Goal: Task Accomplishment & Management: Complete application form

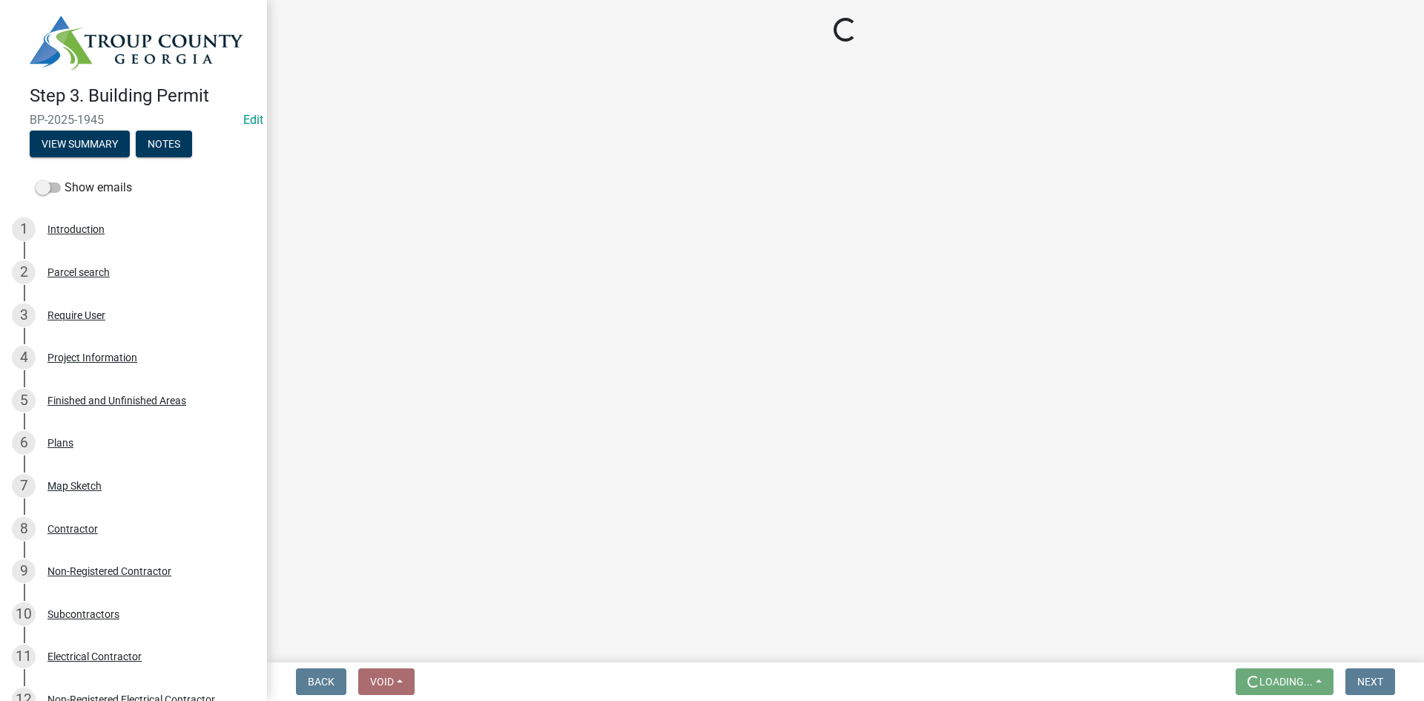
scroll to position [1261, 0]
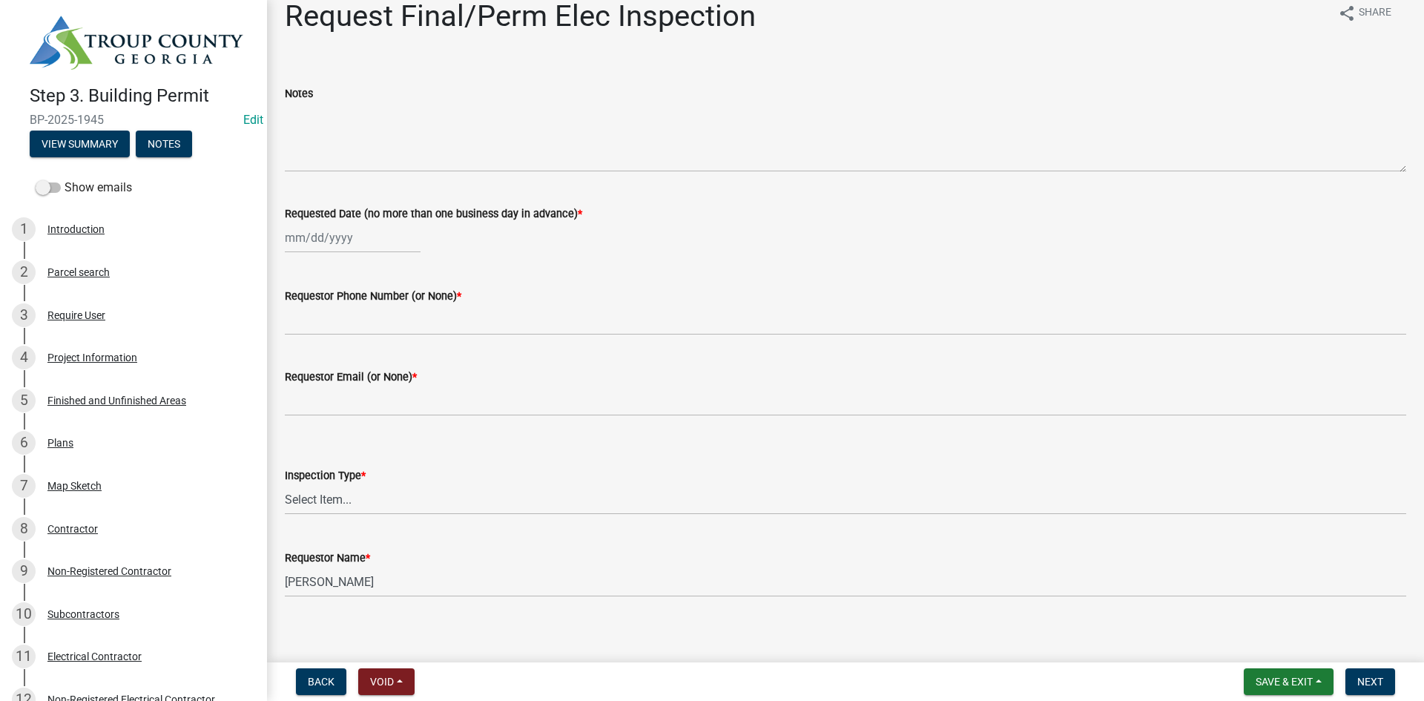
scroll to position [30, 0]
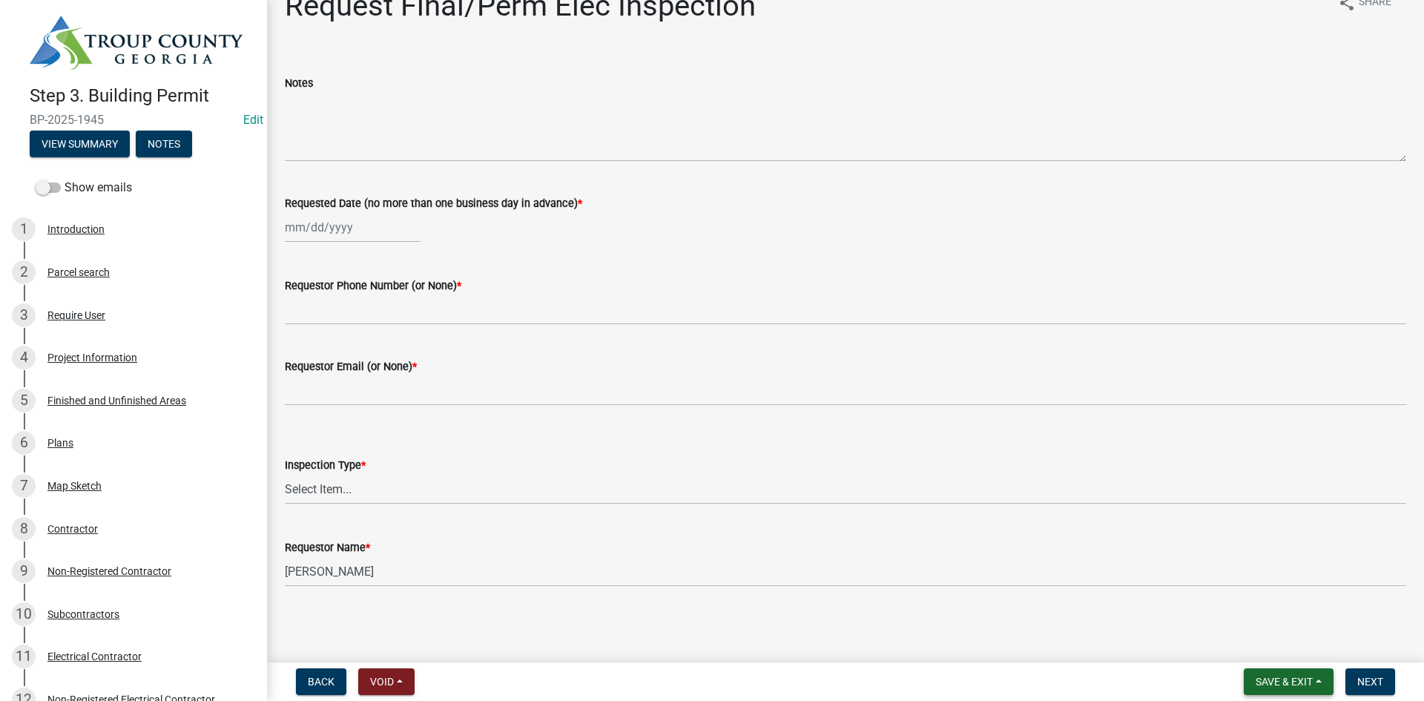
click at [1291, 677] on span "Save & Exit" at bounding box center [1284, 682] width 57 height 12
click at [1250, 646] on button "Save & Exit" at bounding box center [1274, 643] width 119 height 36
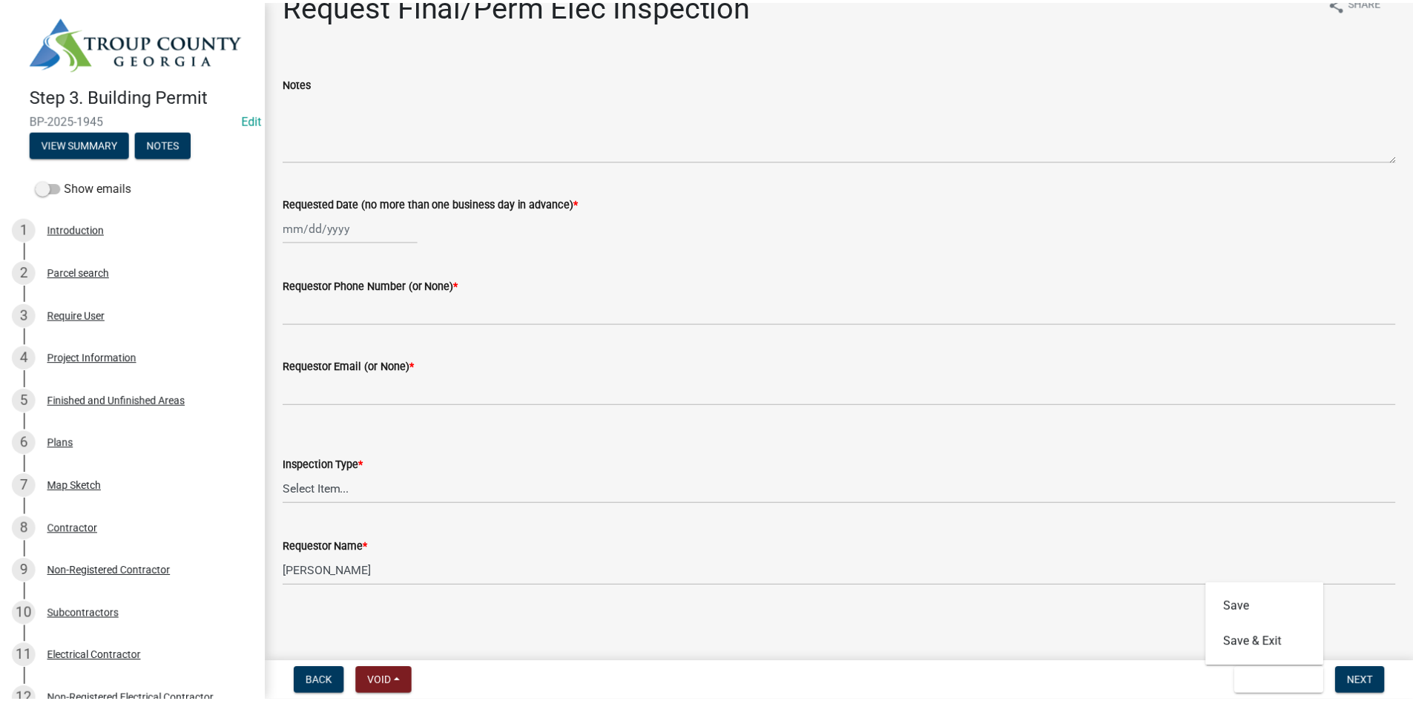
scroll to position [0, 0]
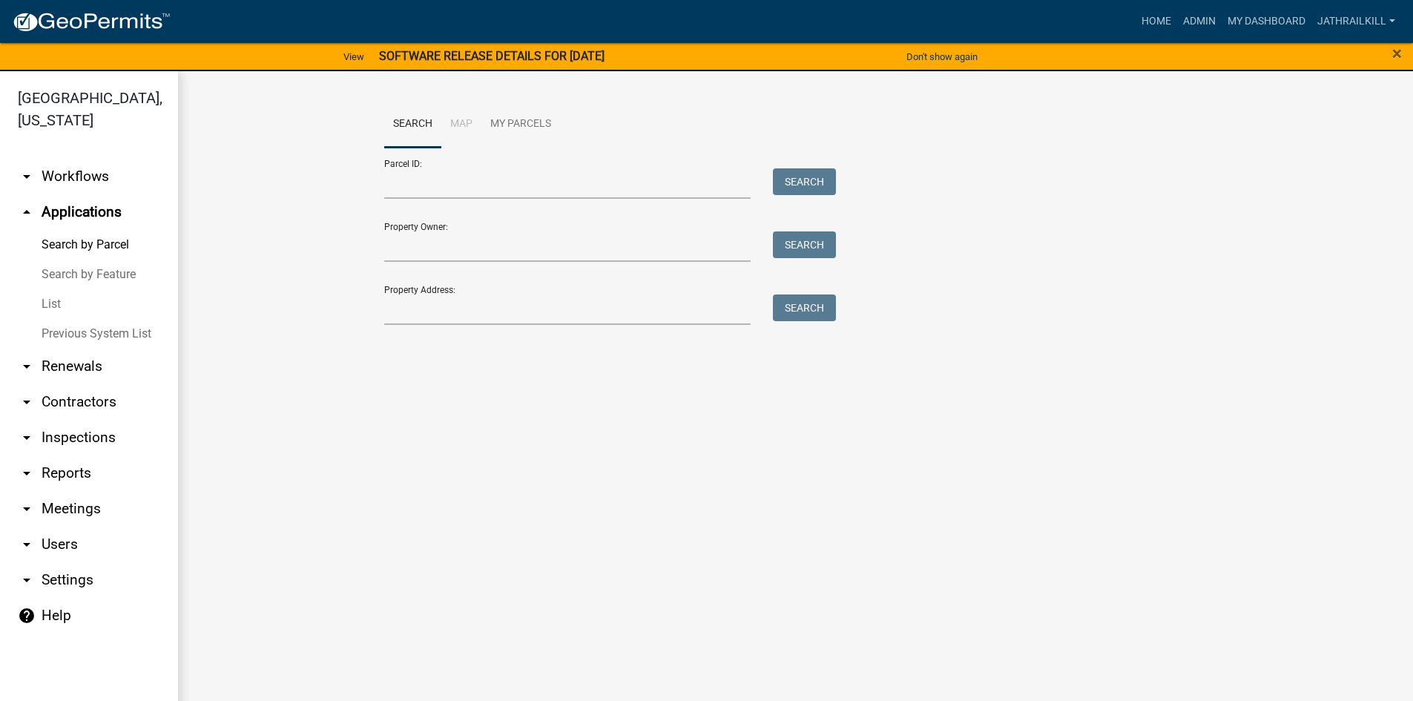
click at [1063, 338] on div "Search Map My Parcels Parcel ID: Search Property Owner: Search Property Address…" at bounding box center [795, 219] width 1235 height 297
click at [106, 159] on link "arrow_drop_down Workflows" at bounding box center [89, 177] width 178 height 36
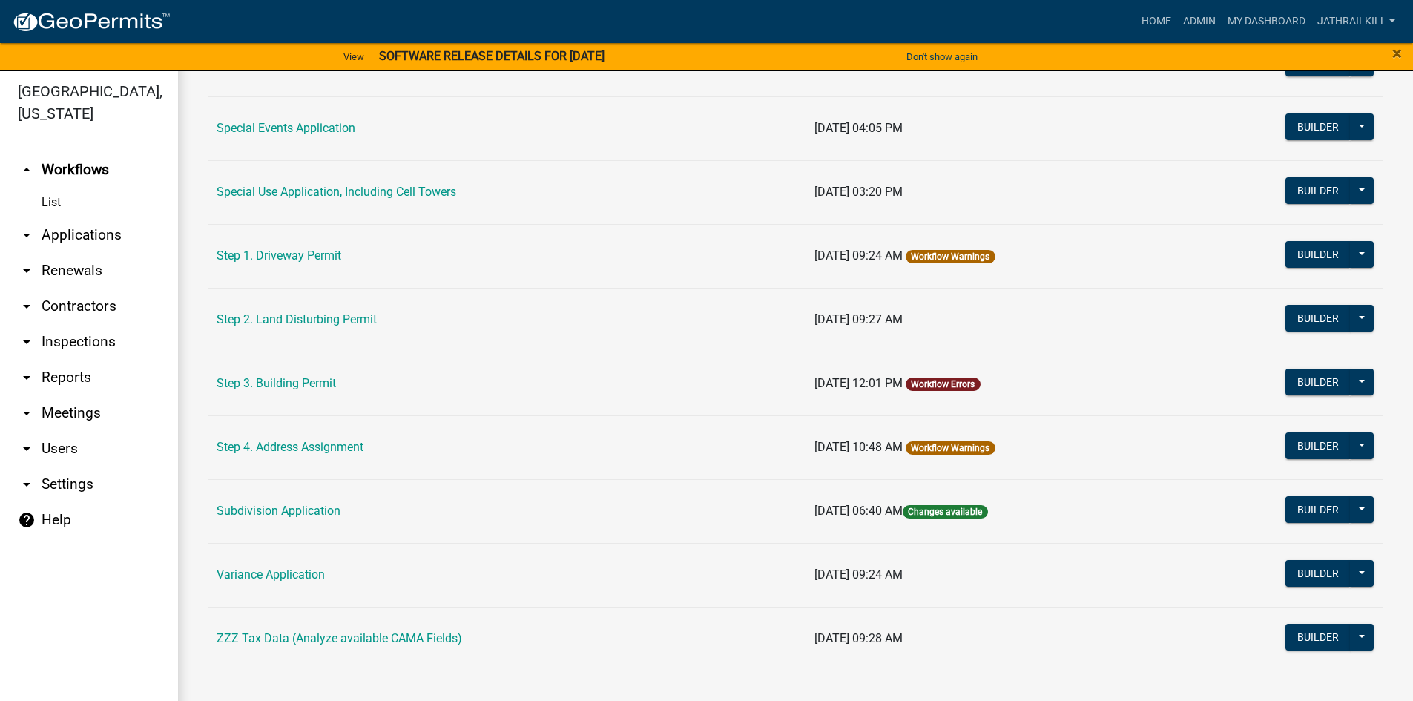
scroll to position [18, 0]
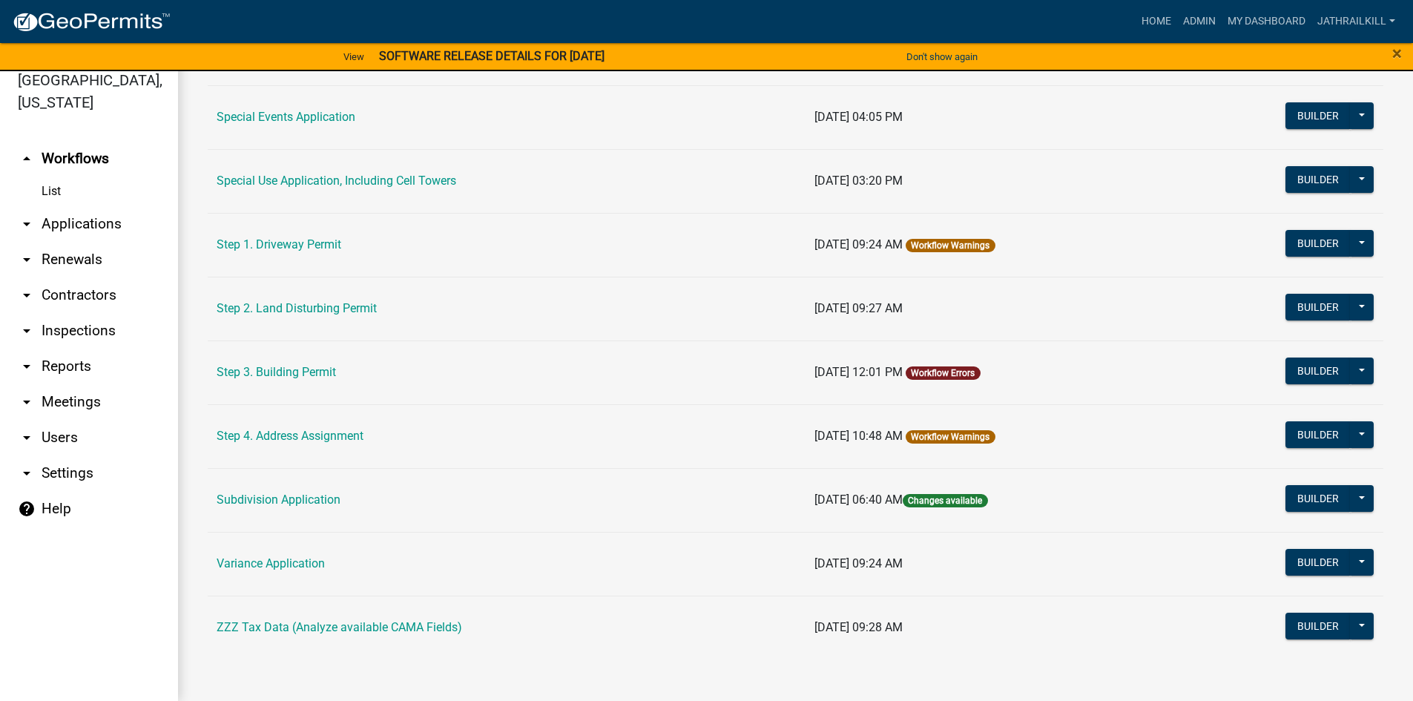
click at [271, 369] on link "Step 3. Building Permit" at bounding box center [276, 372] width 119 height 14
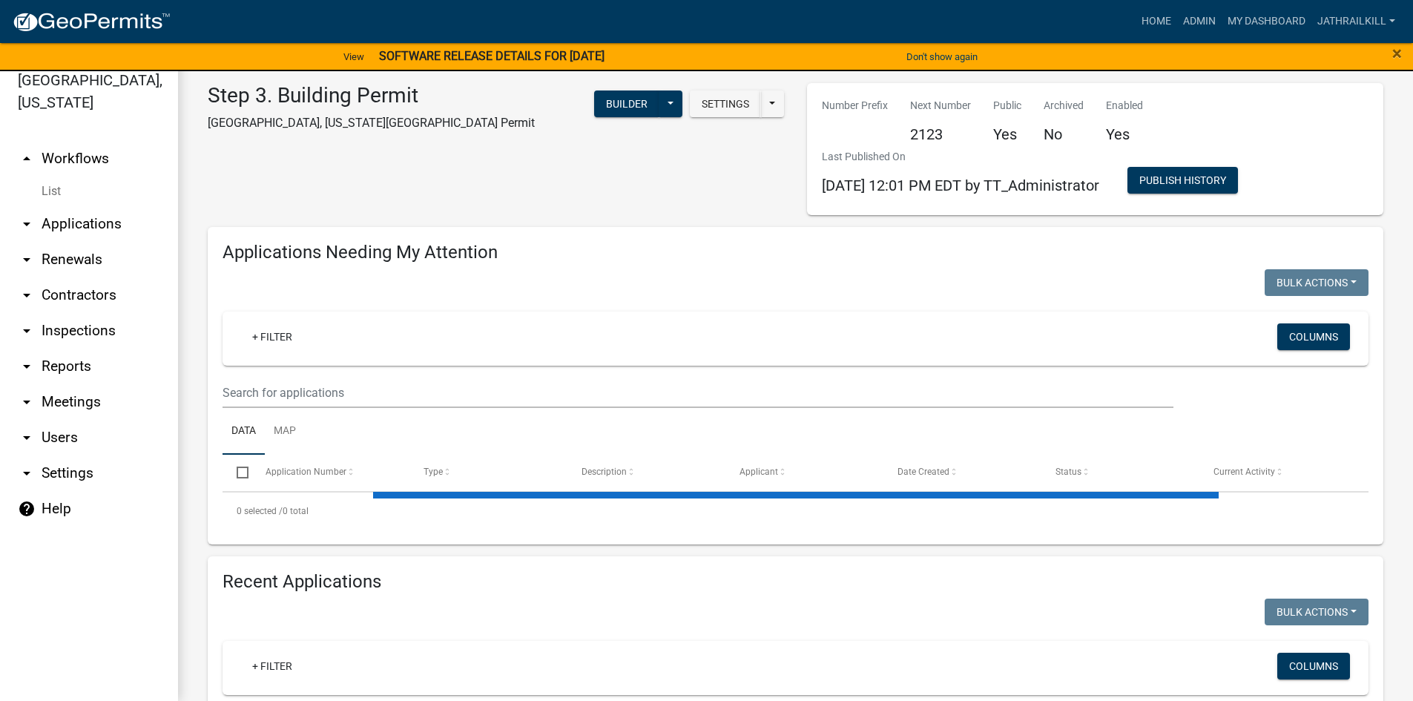
select select "2: 50"
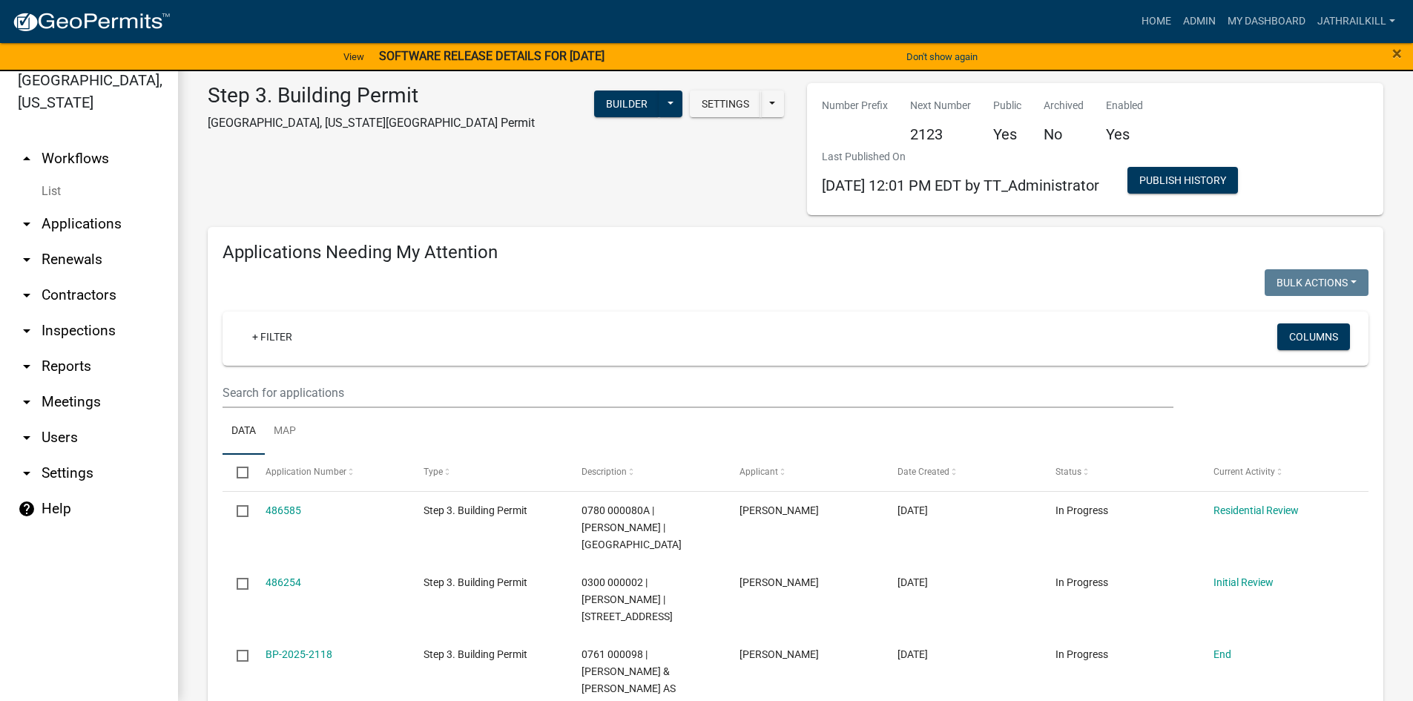
click at [105, 141] on link "arrow_drop_up Workflows" at bounding box center [89, 159] width 178 height 36
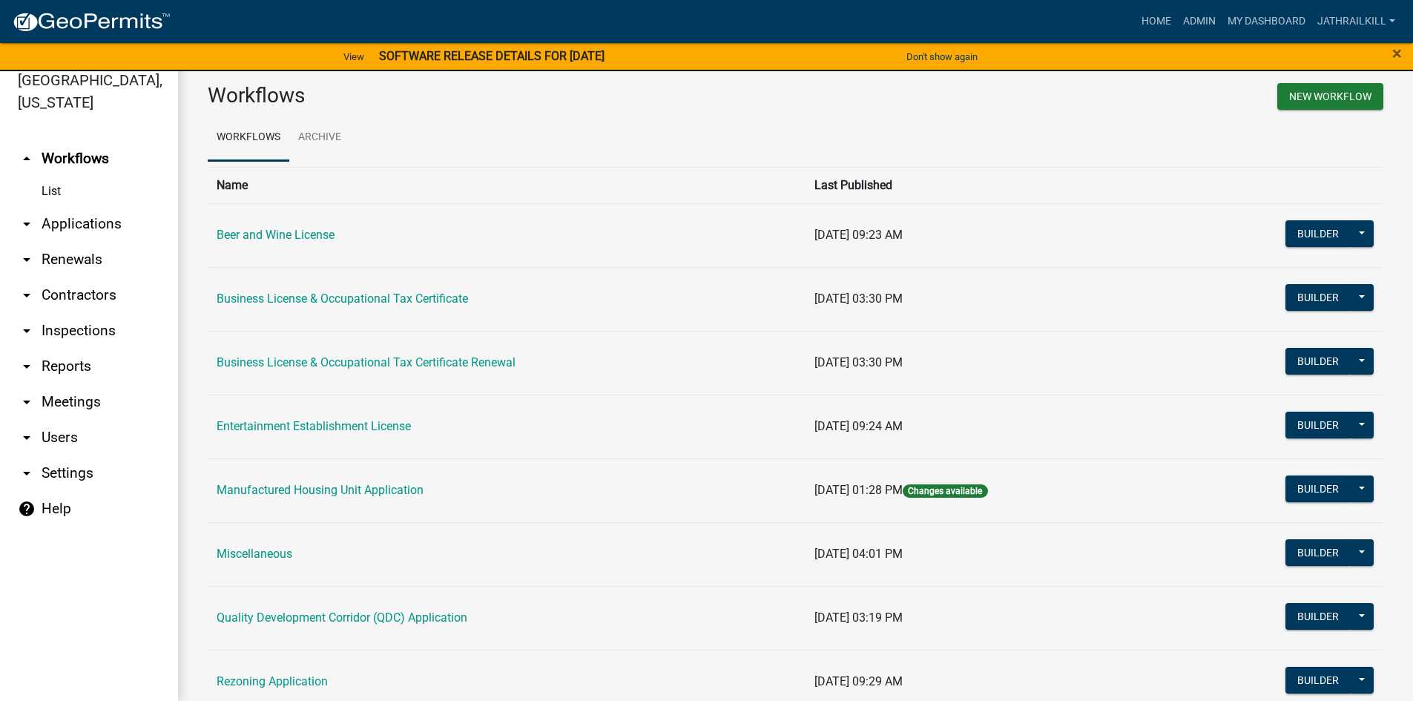
click at [98, 212] on link "arrow_drop_down Applications" at bounding box center [89, 224] width 178 height 36
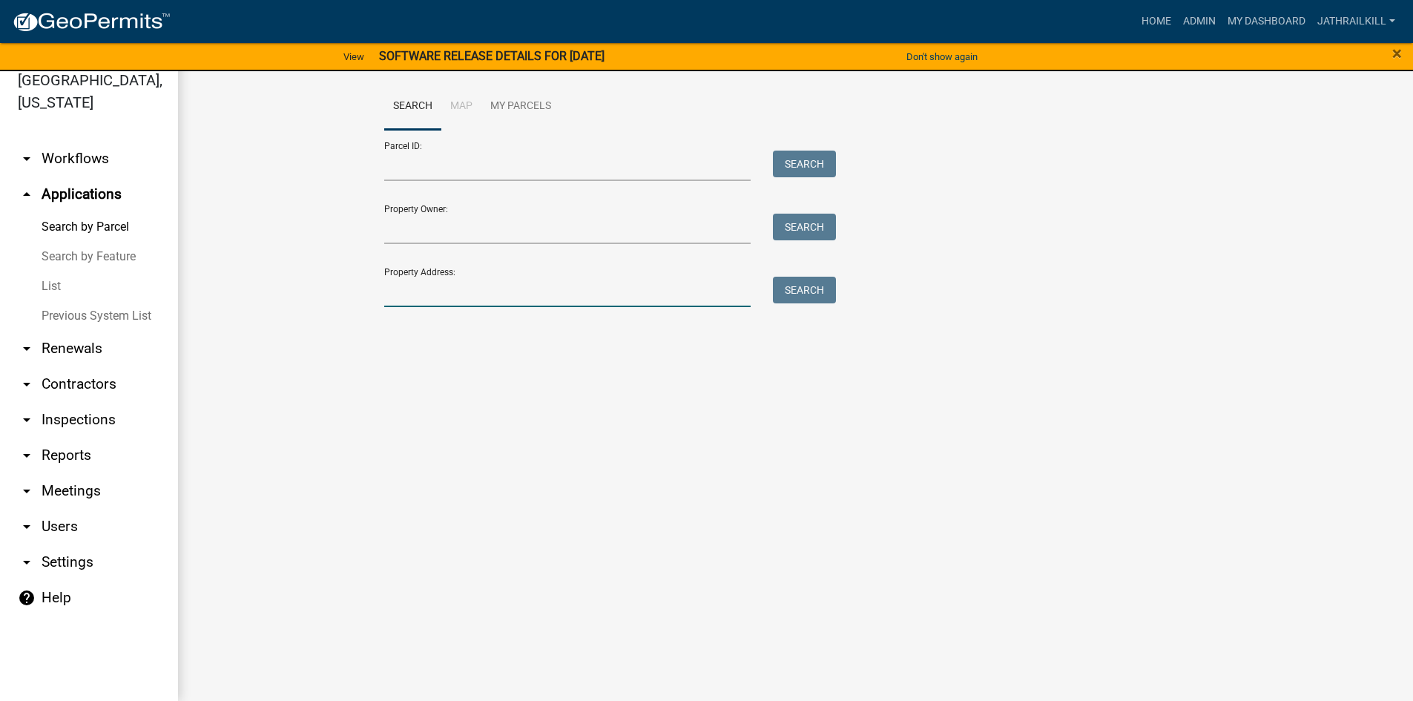
drag, startPoint x: 453, startPoint y: 286, endPoint x: 520, endPoint y: 268, distance: 69.1
click at [462, 286] on input "Property Address:" at bounding box center [567, 292] width 367 height 30
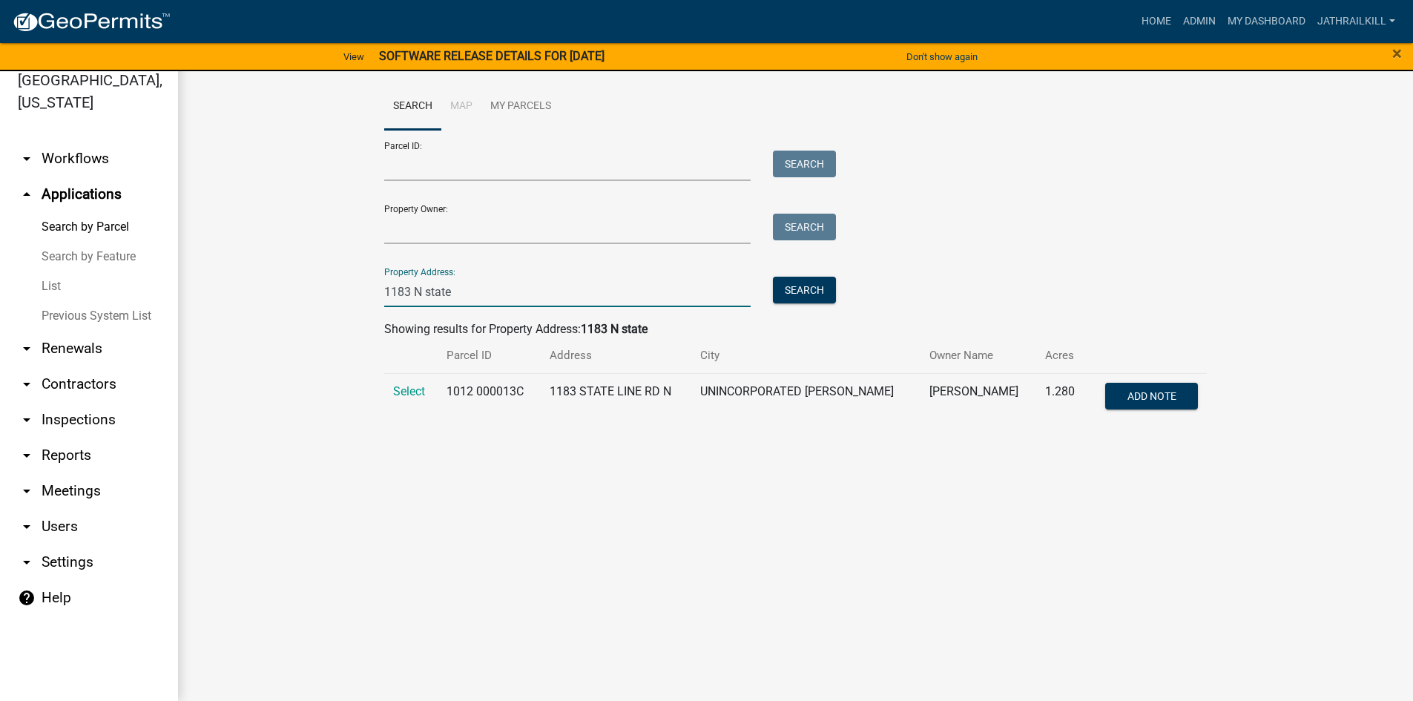
type input "1183 N state"
drag, startPoint x: 401, startPoint y: 404, endPoint x: 409, endPoint y: 394, distance: 13.2
click at [402, 402] on td "Select" at bounding box center [411, 397] width 54 height 49
click at [415, 387] on span "Select" at bounding box center [409, 391] width 32 height 14
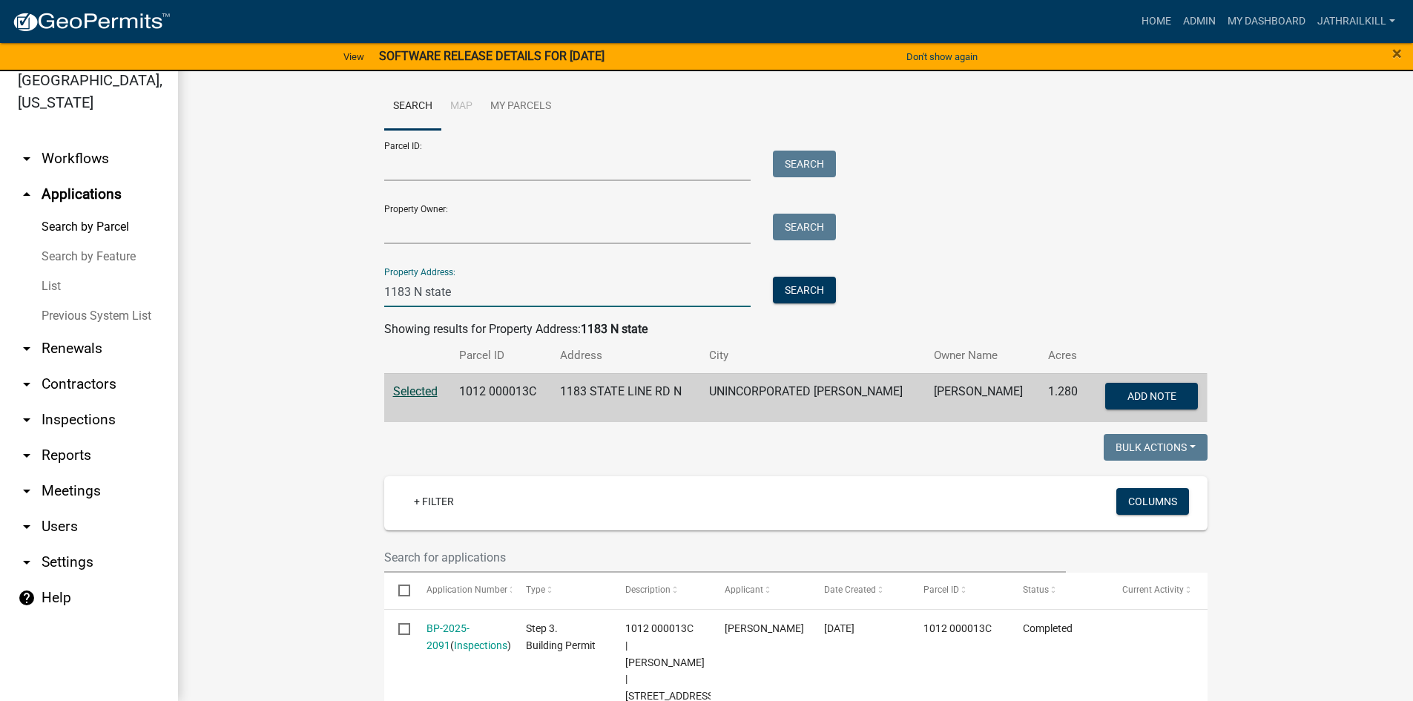
click at [510, 293] on input "1183 N state" at bounding box center [567, 292] width 367 height 30
click at [511, 294] on input "1183 N state" at bounding box center [567, 292] width 367 height 30
drag, startPoint x: 50, startPoint y: 124, endPoint x: 58, endPoint y: 127, distance: 8.7
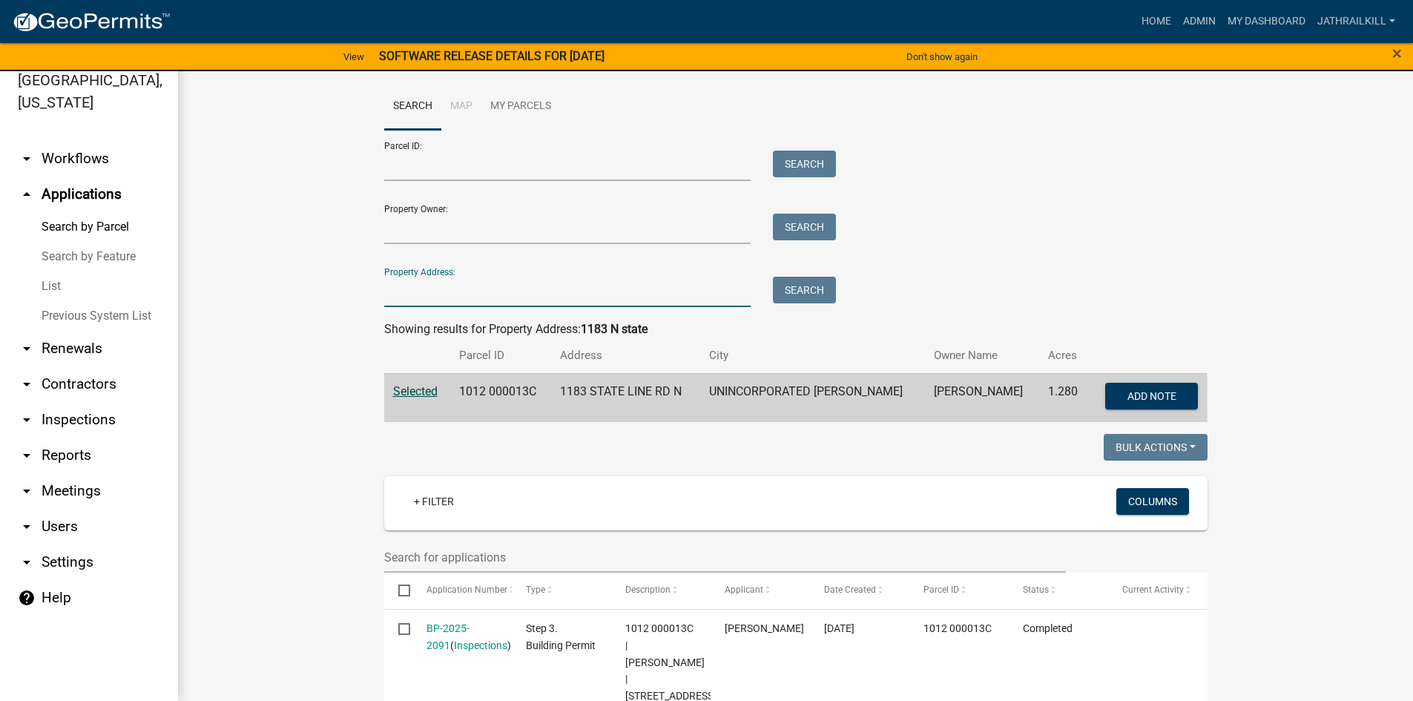
click at [50, 141] on link "arrow_drop_down Workflows" at bounding box center [89, 159] width 178 height 36
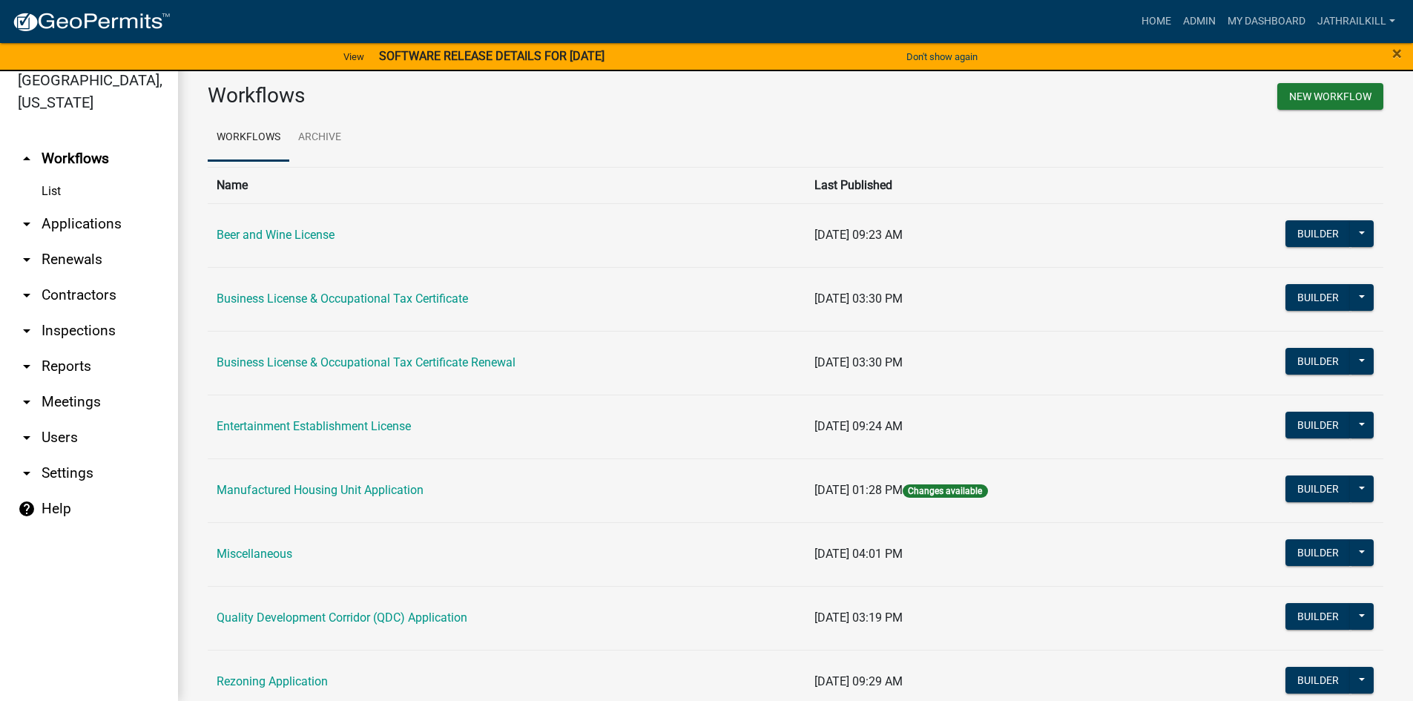
click at [312, 296] on link "Business License & Occupational Tax Certificate" at bounding box center [342, 299] width 251 height 14
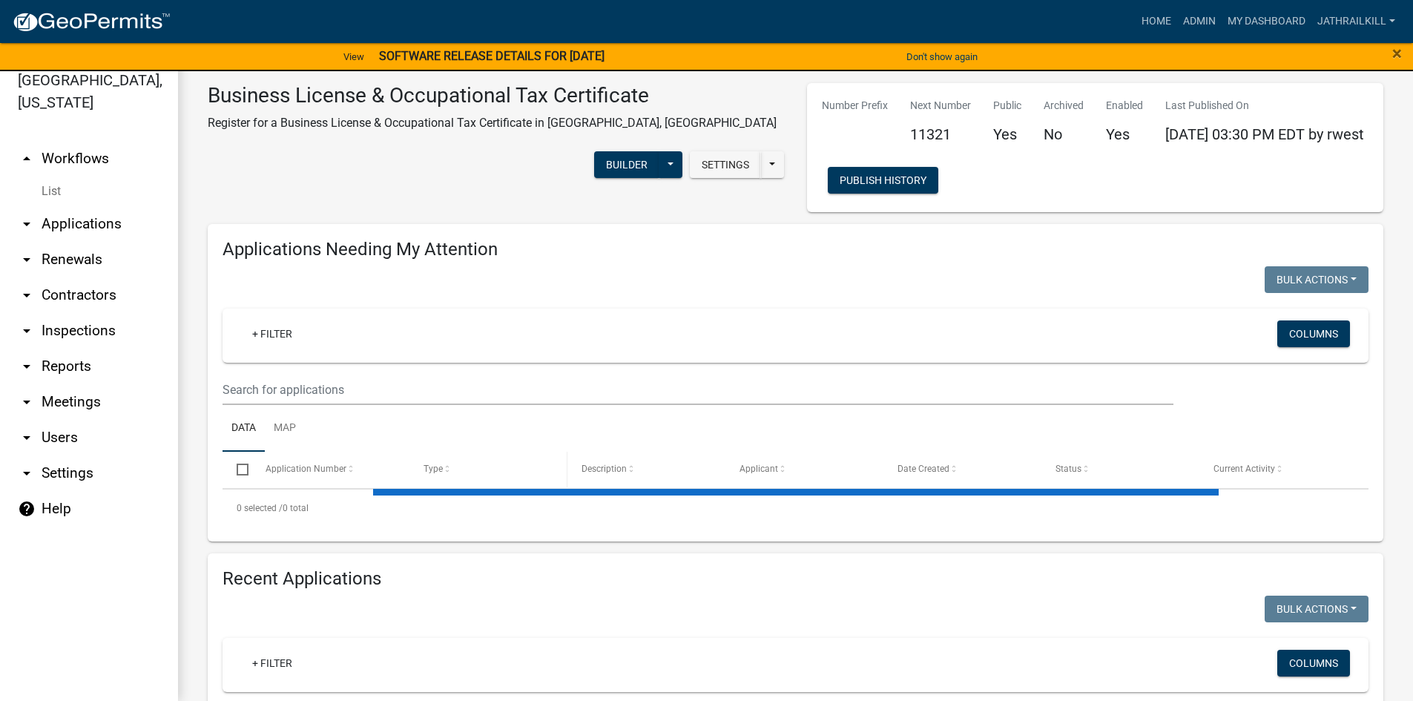
select select "2: 50"
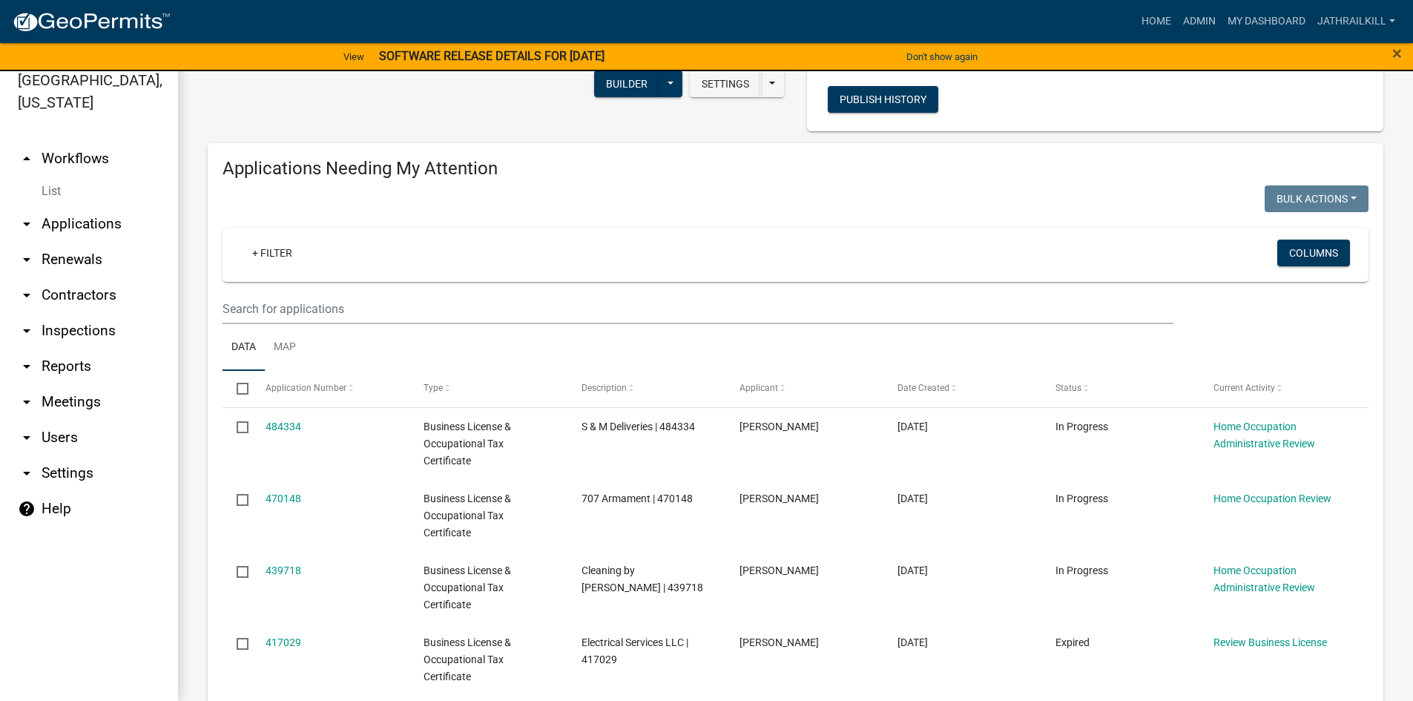
scroll to position [74, 0]
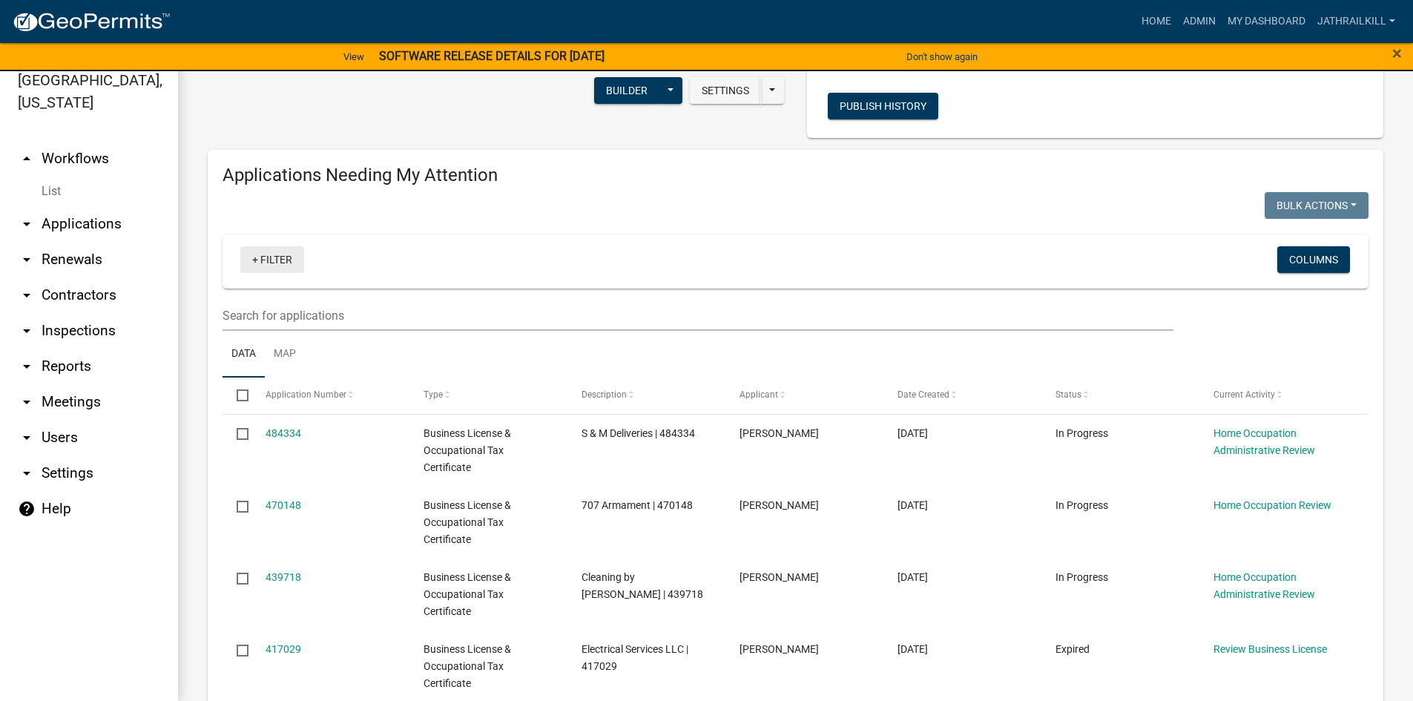
click at [279, 254] on link "+ Filter" at bounding box center [272, 259] width 64 height 27
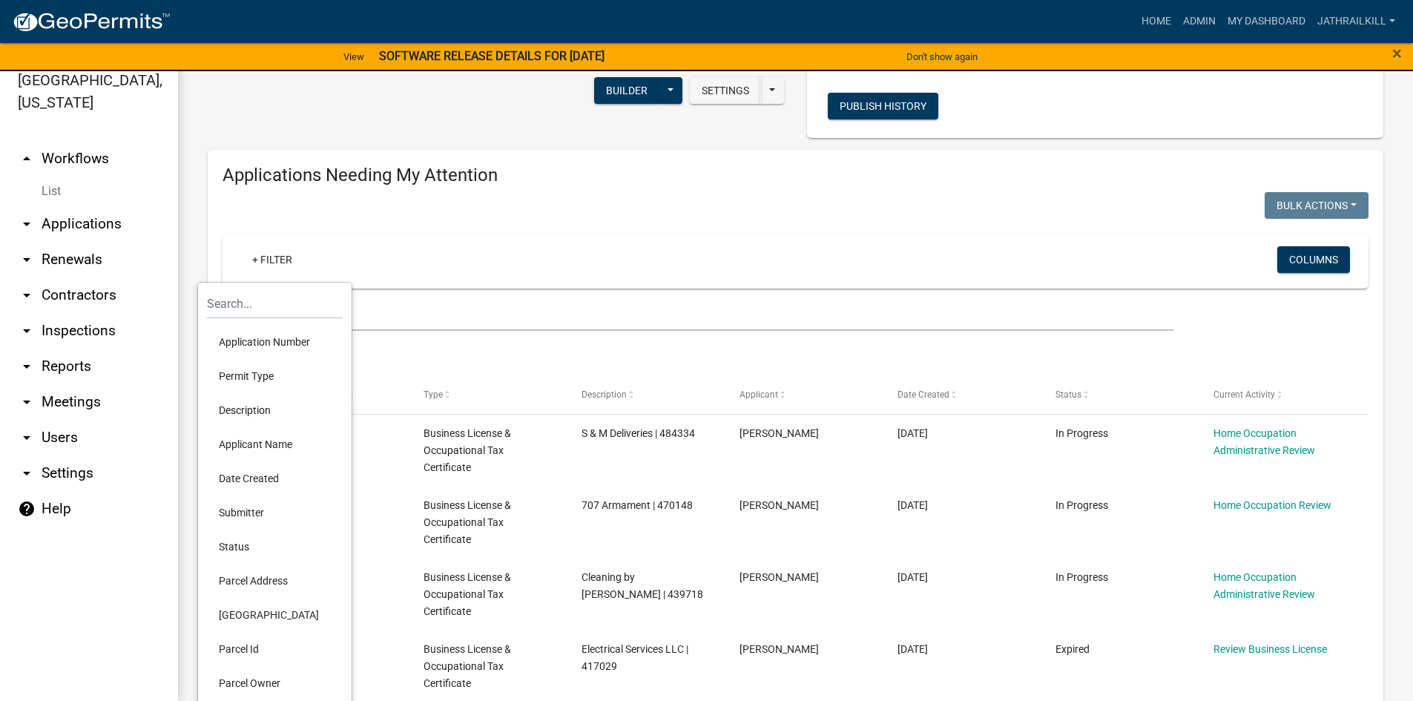
click at [258, 469] on li "Date Created" at bounding box center [275, 478] width 136 height 34
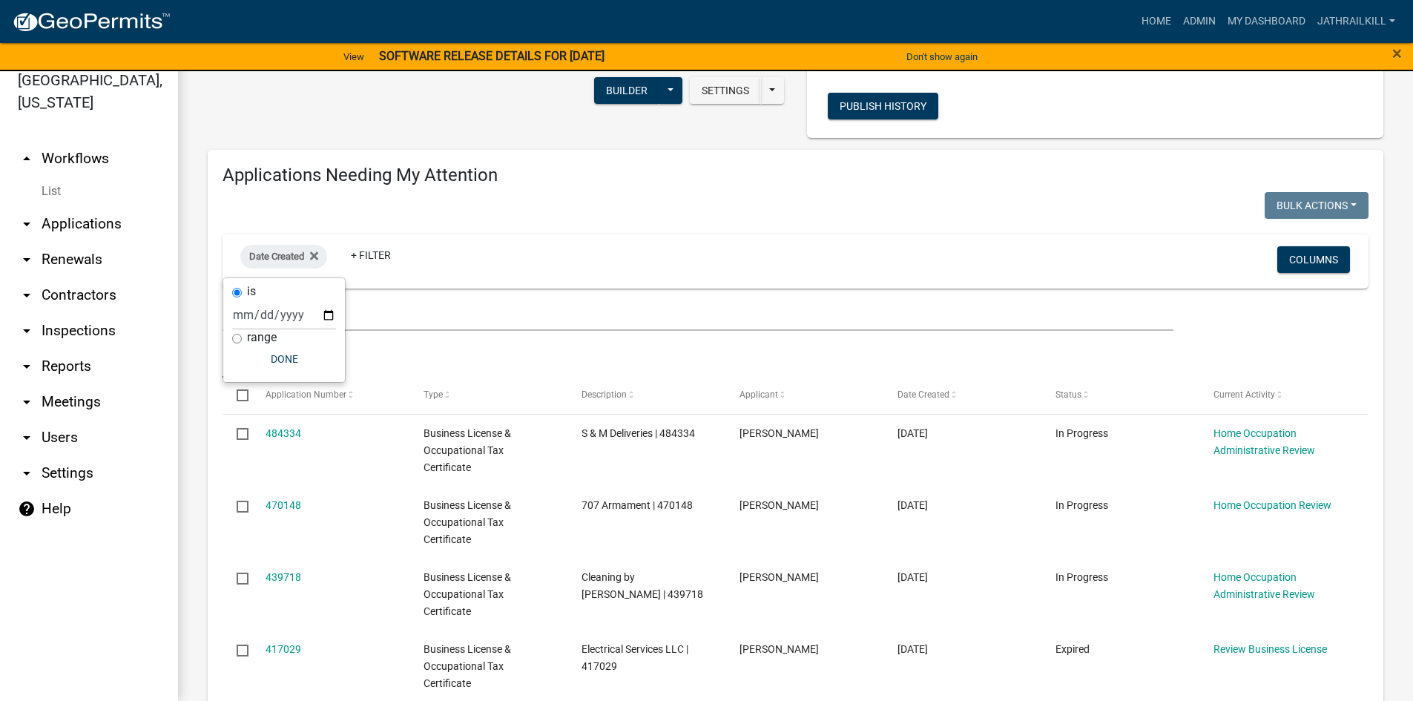
click at [237, 338] on input "range" at bounding box center [237, 339] width 10 height 10
radio input "true"
drag, startPoint x: 306, startPoint y: 326, endPoint x: 317, endPoint y: 335, distance: 14.2
click at [306, 326] on select "[DATE] [DATE] Current Week Previous Week Current Month Last Month Current Calen…" at bounding box center [334, 330] width 148 height 30
select select "custom"
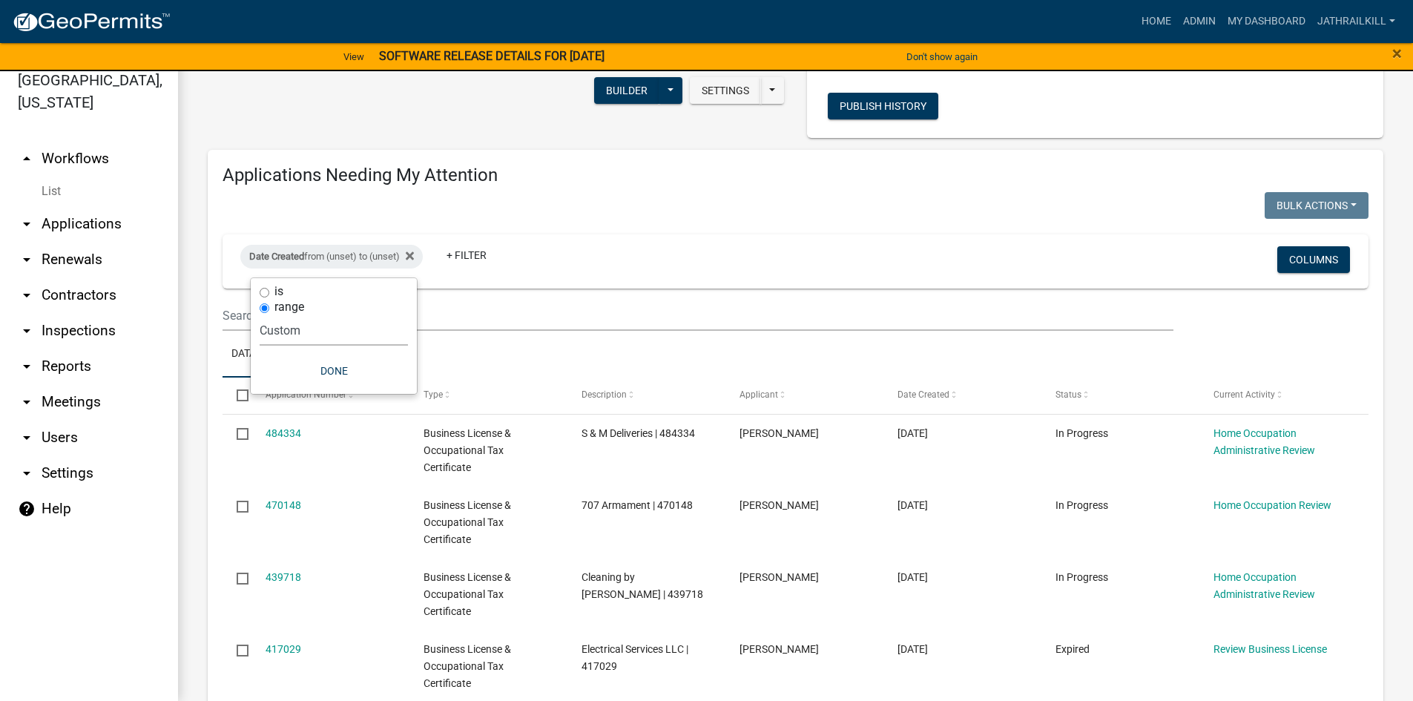
click at [260, 315] on select "[DATE] [DATE] Current Week Previous Week Current Month Last Month Current Calen…" at bounding box center [334, 330] width 148 height 30
click at [406, 393] on input "date" at bounding box center [334, 393] width 148 height 30
type input "[DATE]"
click at [409, 451] on input "date" at bounding box center [344, 456] width 148 height 30
type input "[DATE]"
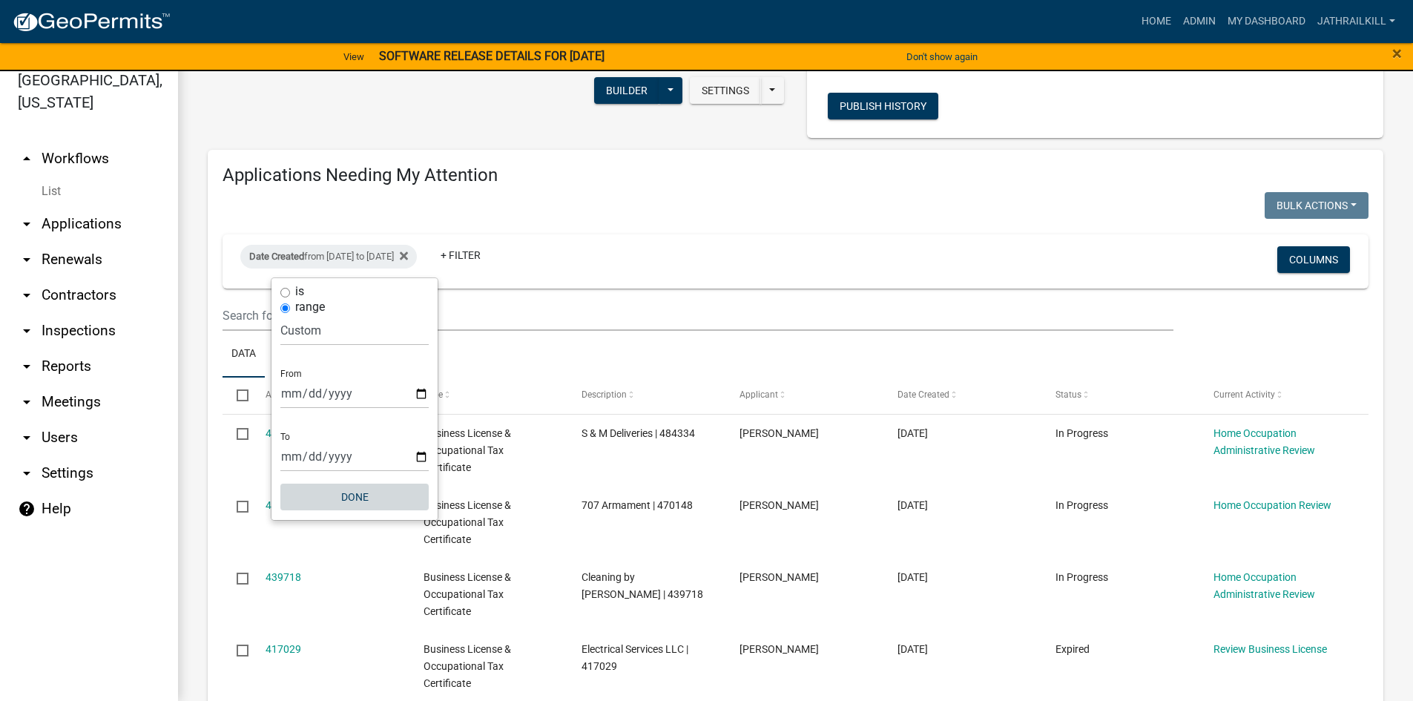
click at [374, 501] on button "Done" at bounding box center [354, 497] width 148 height 27
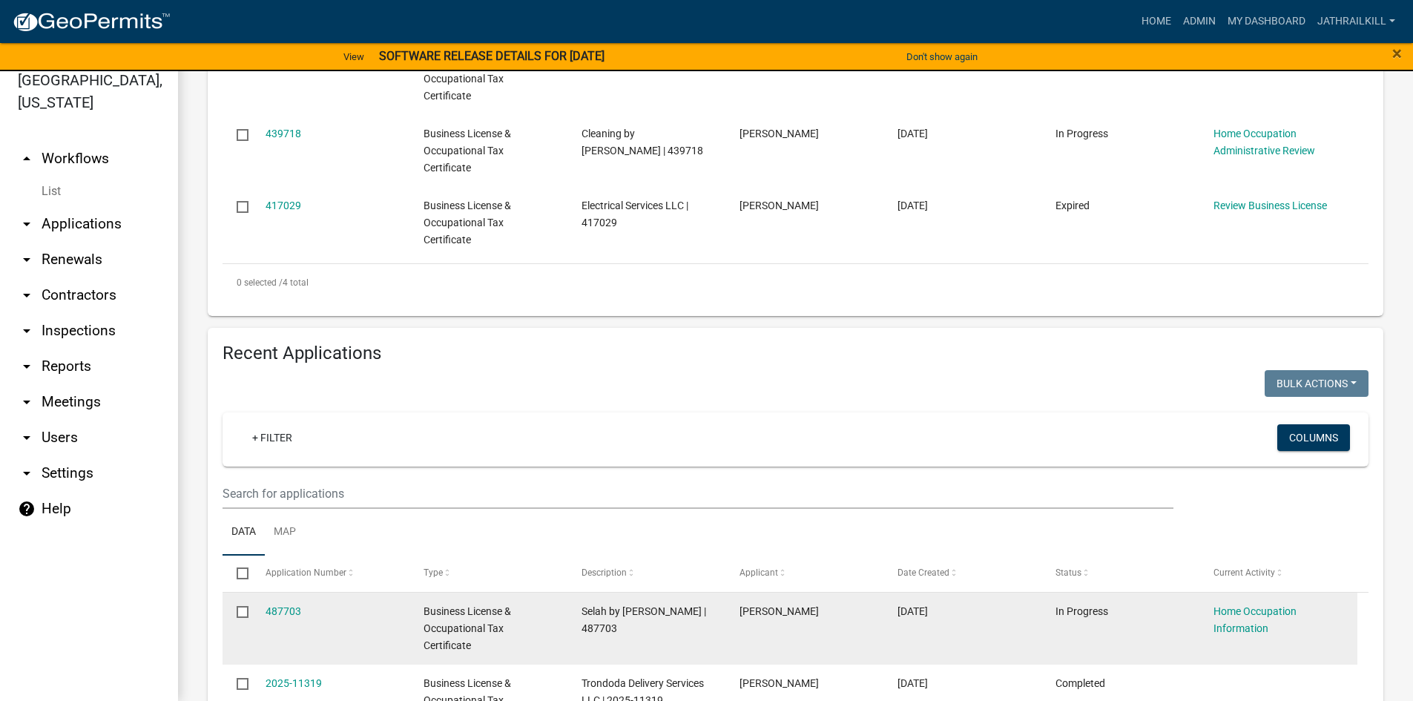
scroll to position [816, 0]
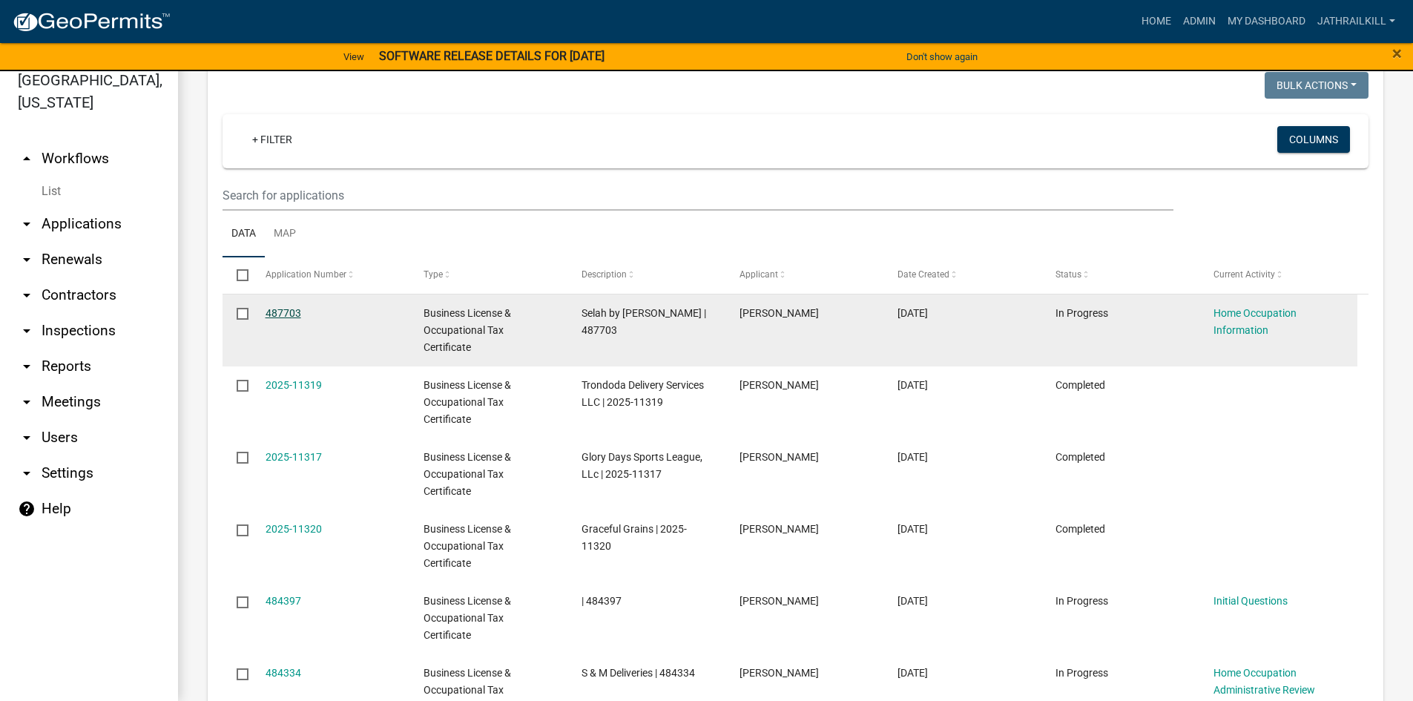
click at [267, 316] on link "487703" at bounding box center [284, 313] width 36 height 12
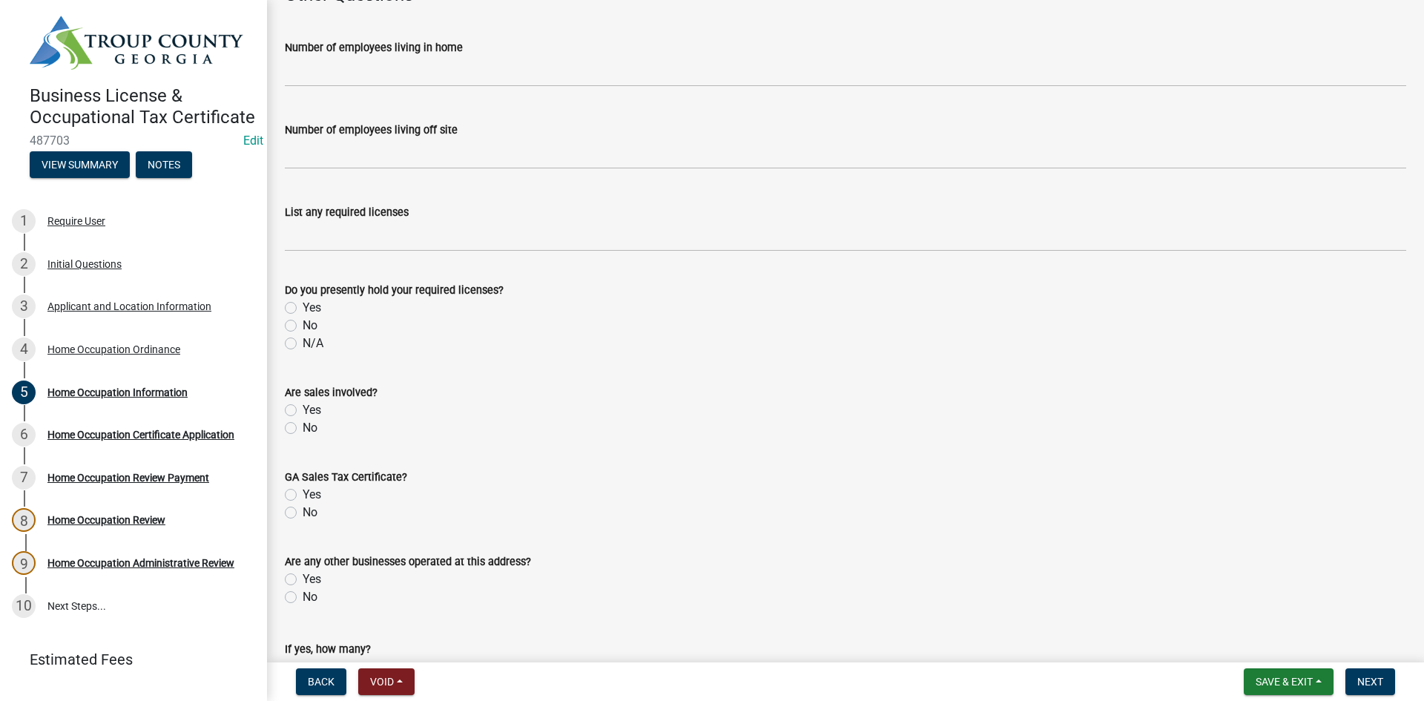
scroll to position [2670, 0]
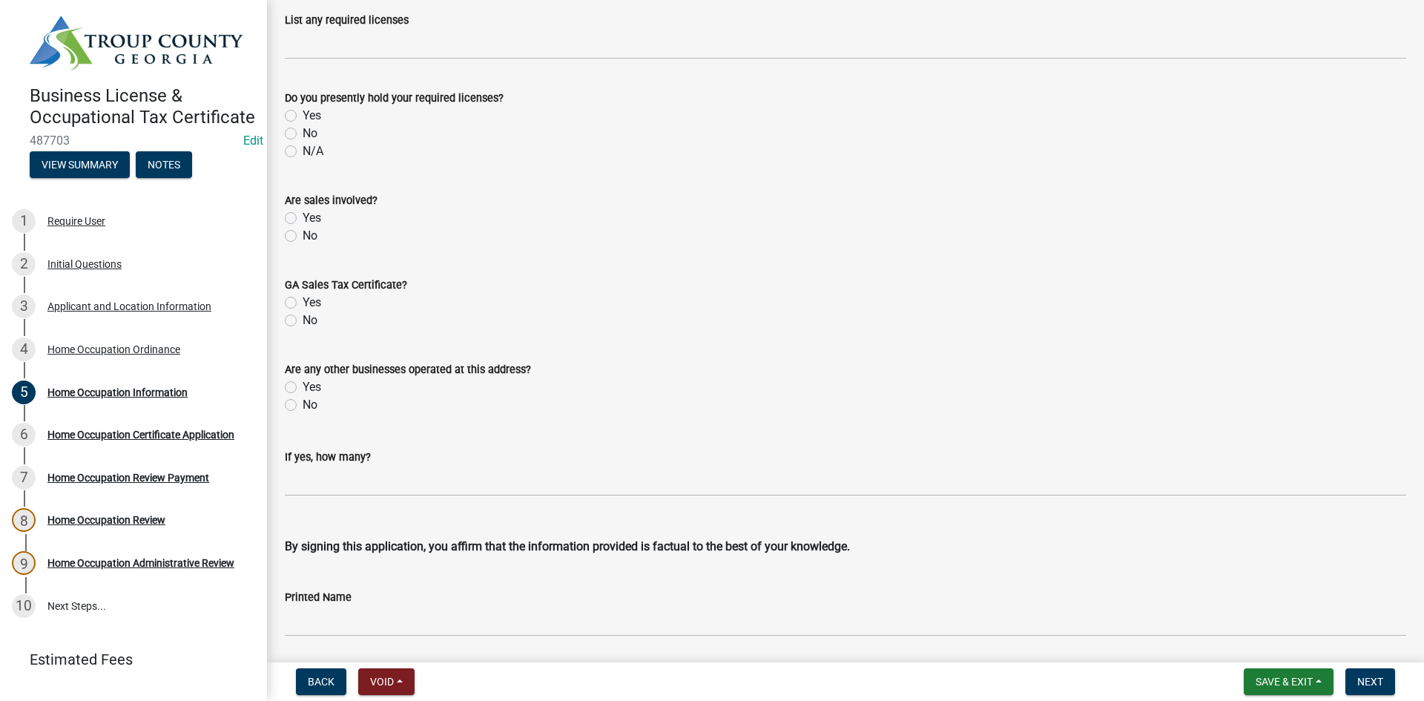
click at [149, 318] on div "3 Applicant and Location Information" at bounding box center [127, 306] width 231 height 24
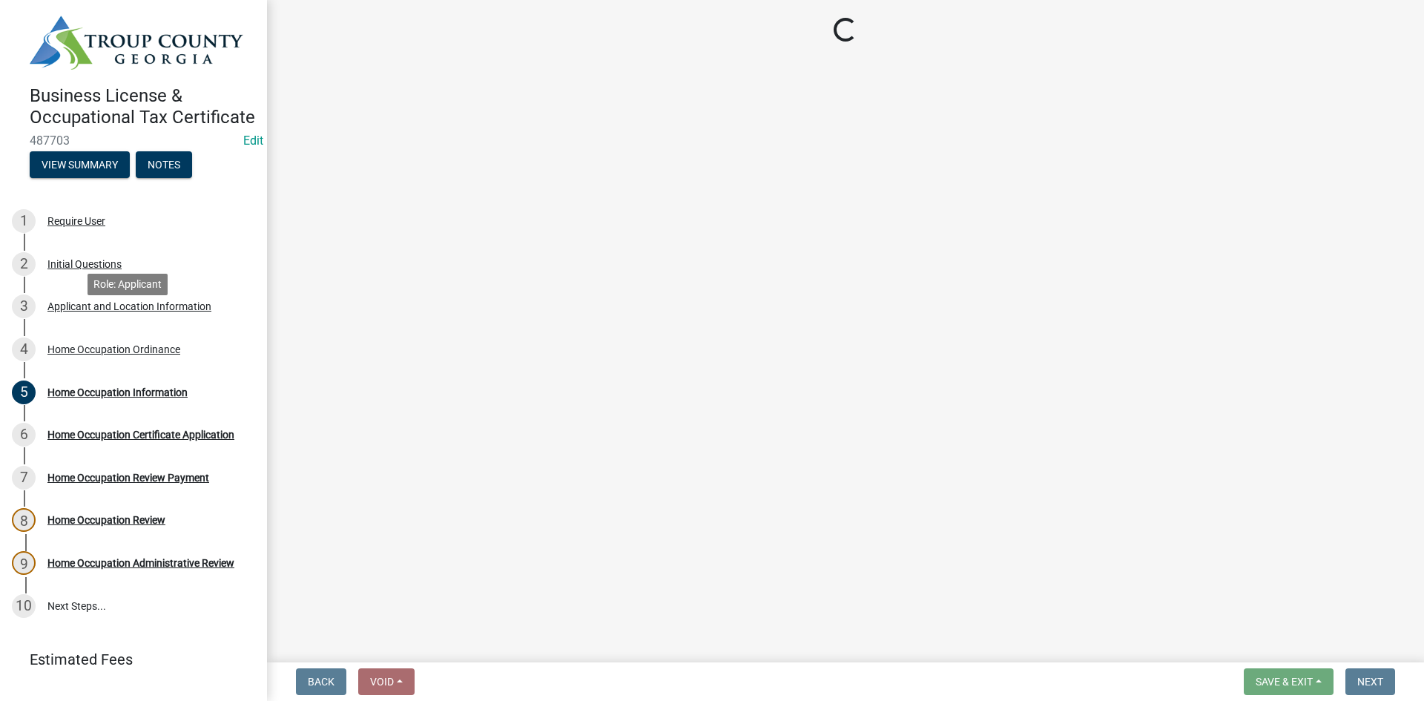
scroll to position [0, 0]
select select "GA"
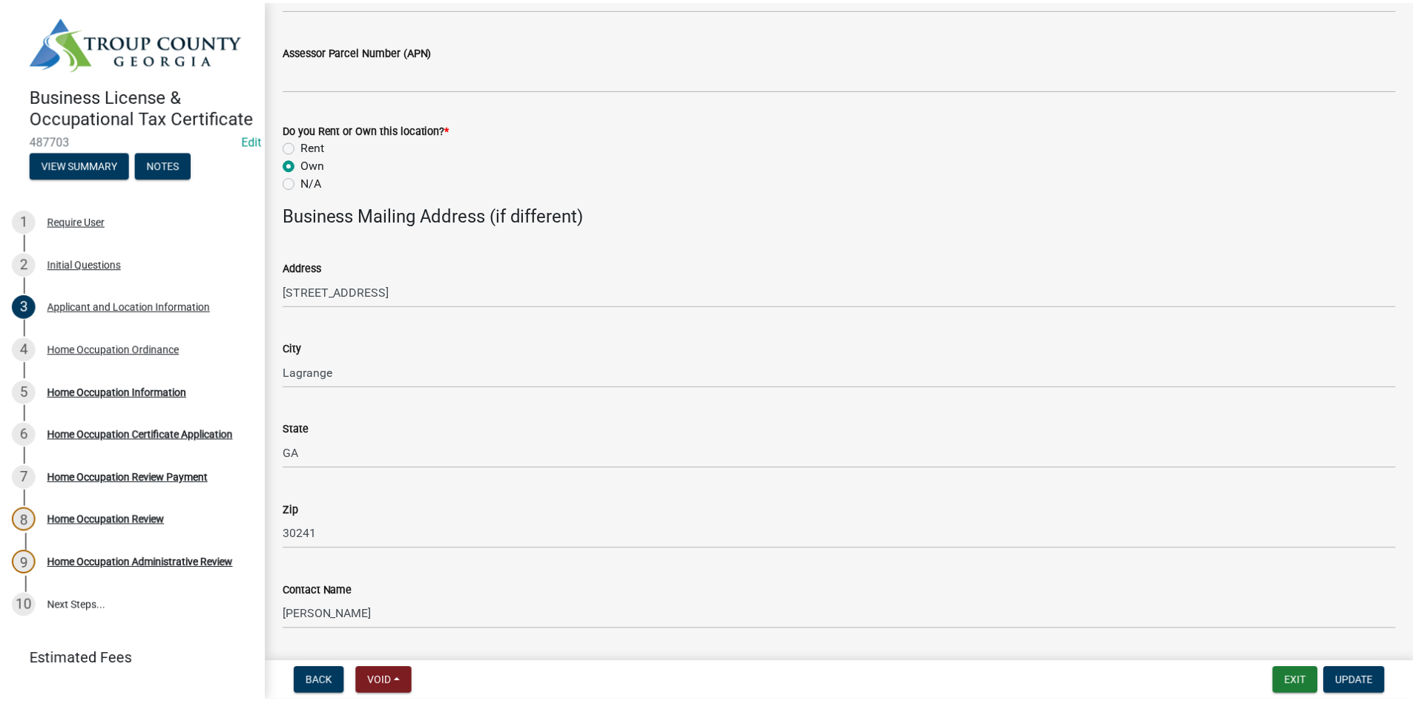
scroll to position [1779, 0]
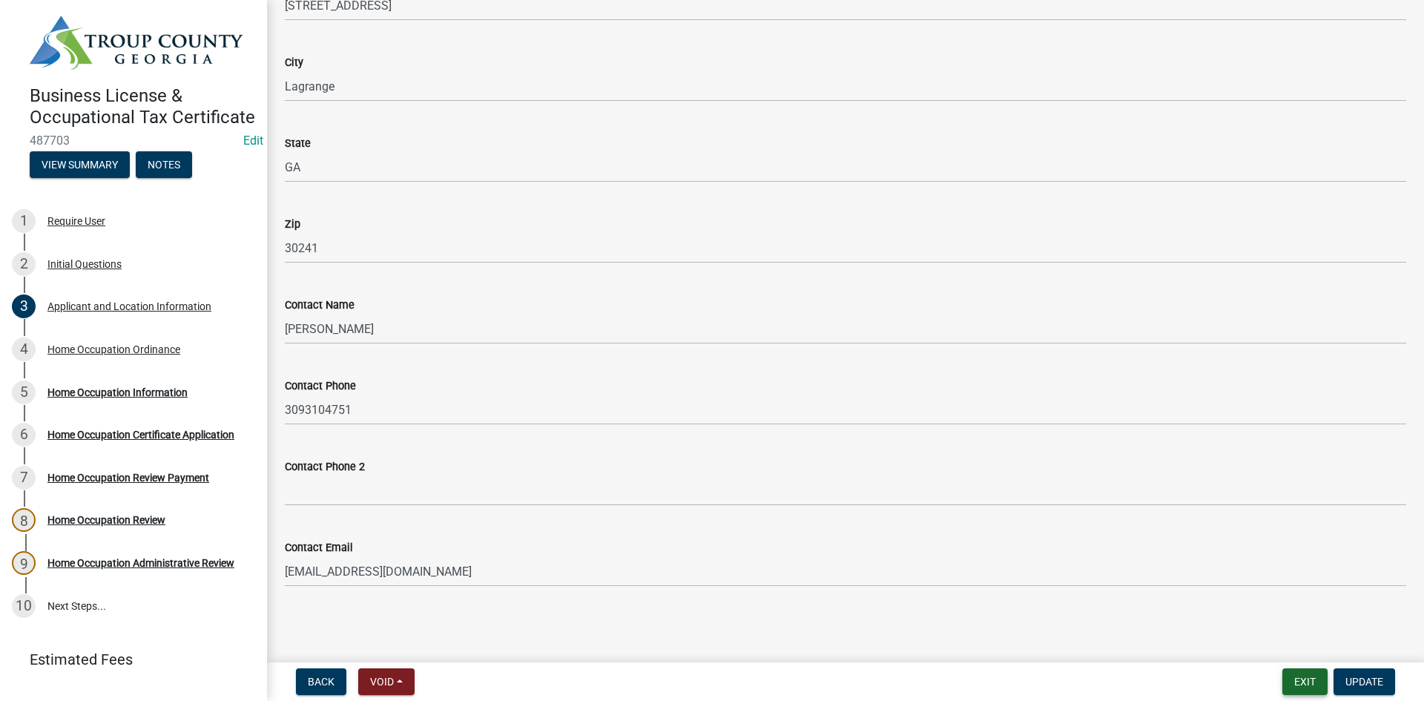
click at [1300, 674] on button "Exit" at bounding box center [1305, 681] width 45 height 27
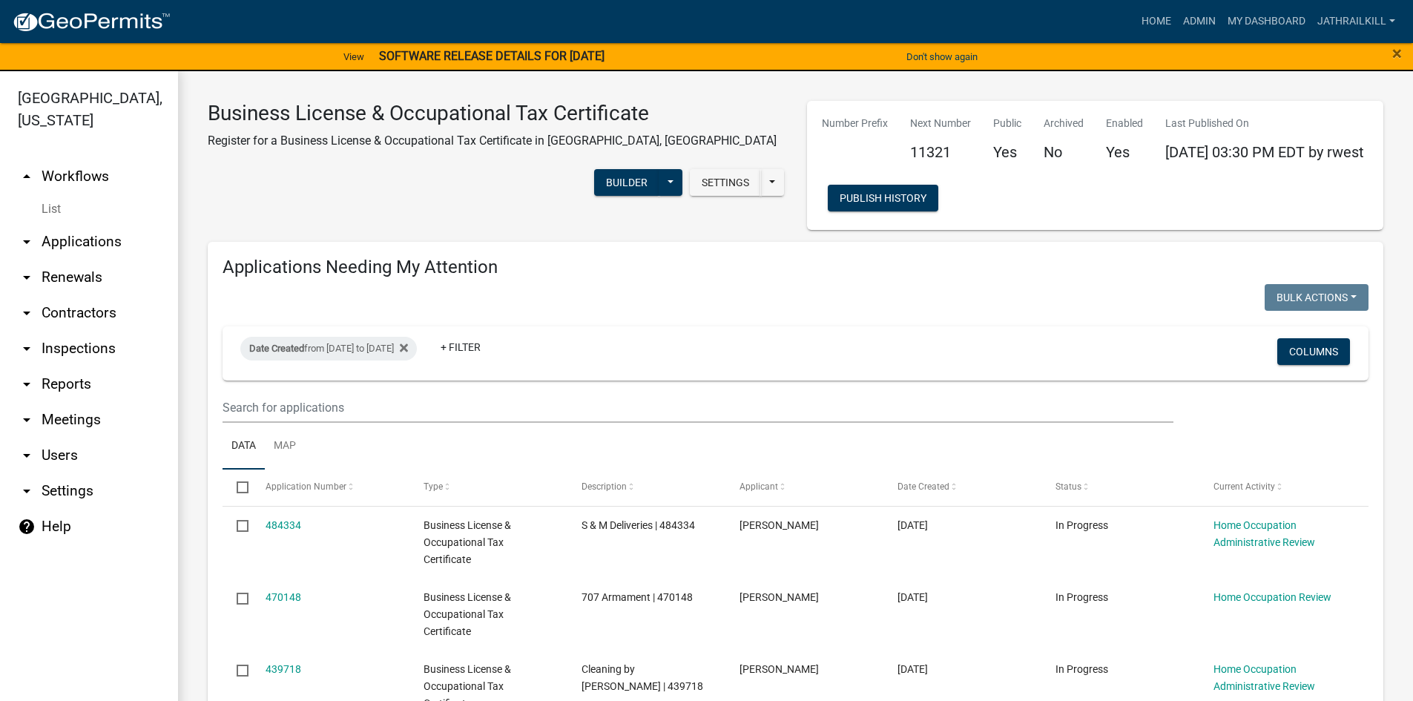
click at [62, 160] on link "arrow_drop_up Workflows" at bounding box center [89, 177] width 178 height 36
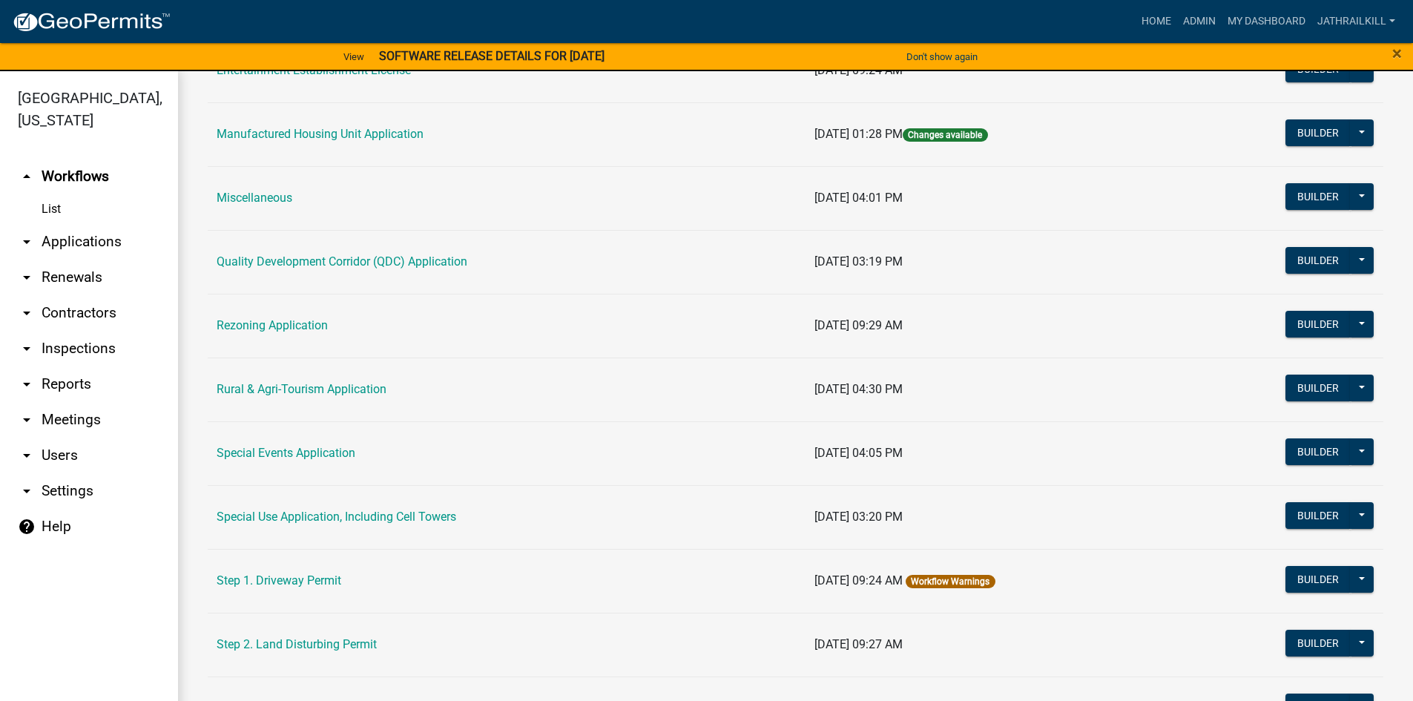
scroll to position [445, 0]
